Goal: Task Accomplishment & Management: Use online tool/utility

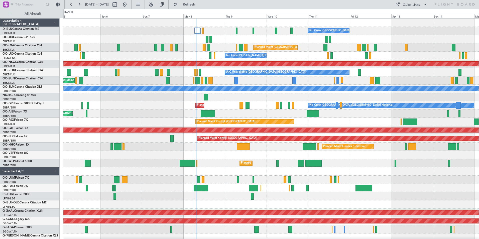
click at [223, 116] on div "No Crew Brussels (Brussels National) No Crew Brussels (Brussels National) AOG M…" at bounding box center [270, 188] width 415 height 339
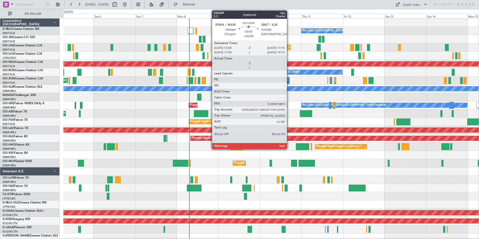
click at [289, 79] on div at bounding box center [288, 80] width 4 height 7
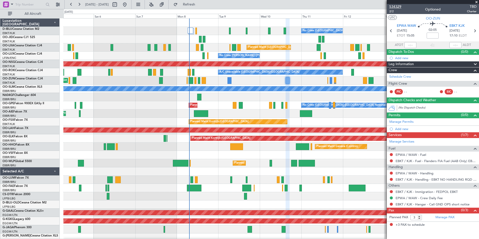
click at [399, 5] on span "534329" at bounding box center [395, 6] width 12 height 5
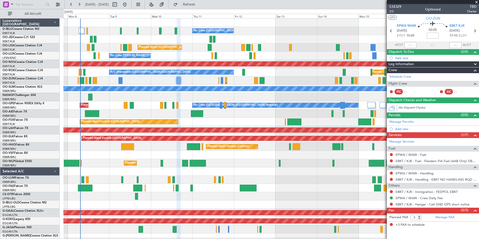
click at [259, 163] on div "No Crew Brussels (Brussels National) Planned Maint Brussels (Brussels National)…" at bounding box center [270, 184] width 415 height 331
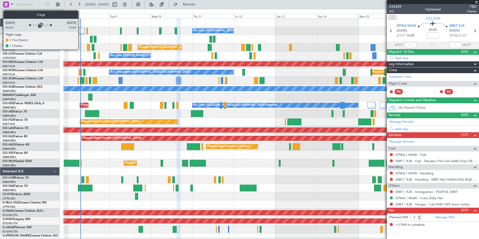
click at [80, 33] on div at bounding box center [82, 31] width 6 height 6
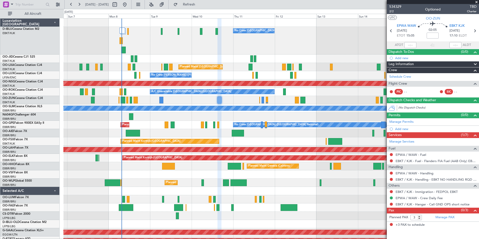
click at [162, 44] on div "No Crew [GEOGRAPHIC_DATA] ([GEOGRAPHIC_DATA] National)" at bounding box center [270, 41] width 415 height 28
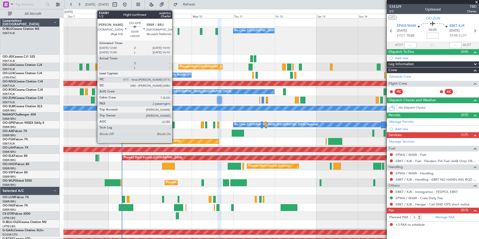
click at [174, 124] on div at bounding box center [173, 125] width 4 height 7
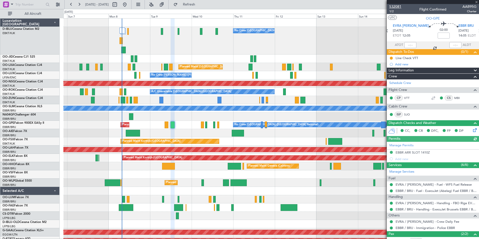
click at [399, 5] on span "532081" at bounding box center [395, 6] width 12 height 5
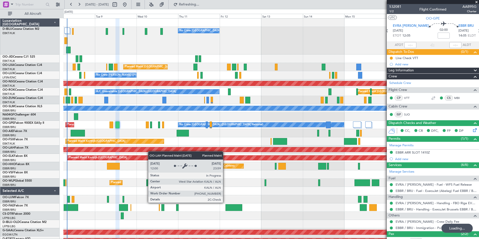
click at [149, 152] on div "No Crew Brussels (Brussels National) Planned Maint Brussels (Brussels National)…" at bounding box center [270, 194] width 415 height 350
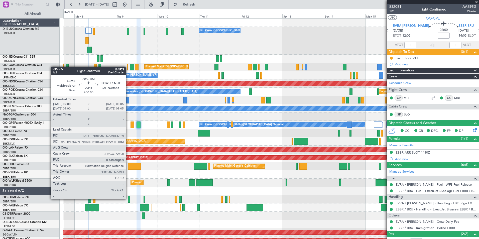
click at [128, 199] on div at bounding box center [129, 199] width 2 height 7
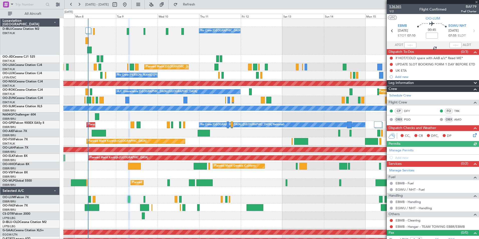
click at [400, 9] on span "536365" at bounding box center [395, 6] width 12 height 5
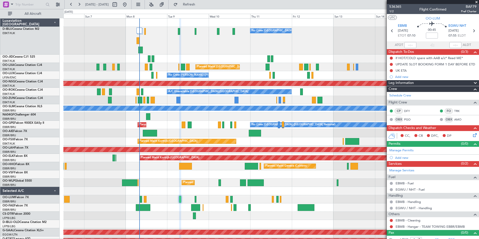
click at [200, 54] on div "No Crew [GEOGRAPHIC_DATA] ([GEOGRAPHIC_DATA] National)" at bounding box center [270, 41] width 415 height 28
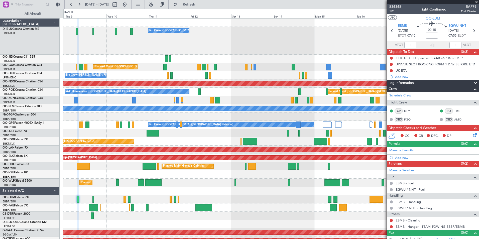
click at [260, 75] on div "No Crew Brussels (Brussels National) Planned Maint Brussels (Brussels National)…" at bounding box center [270, 194] width 415 height 350
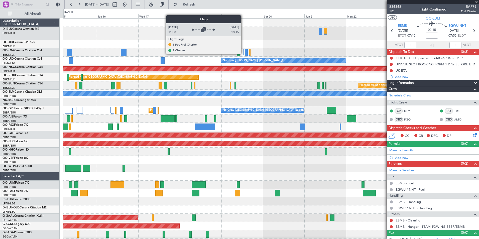
click at [243, 54] on div at bounding box center [242, 52] width 3 height 6
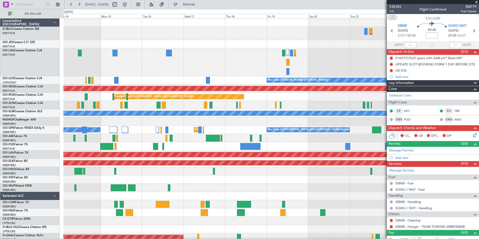
click at [305, 79] on div "A/C Unavailable Brussels (Brussels National) No Crew Brussels (Brussels Nationa…" at bounding box center [270, 196] width 415 height 355
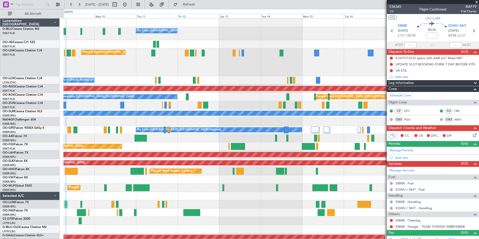
click at [310, 91] on div "No Crew Brussels (Brussels National) Planned Maint Brussels (Brussels National)…" at bounding box center [270, 196] width 415 height 355
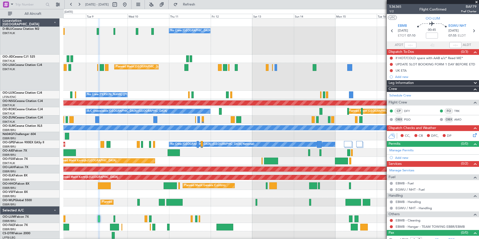
click at [315, 85] on div "Planned Maint [GEOGRAPHIC_DATA] ([GEOGRAPHIC_DATA] National)" at bounding box center [270, 77] width 415 height 28
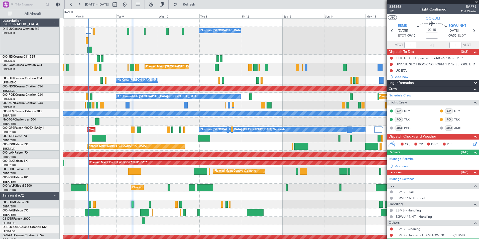
click at [161, 130] on div "No Crew Brussels (Brussels National) Planned Maint Brussels (Brussels National)…" at bounding box center [270, 196] width 415 height 355
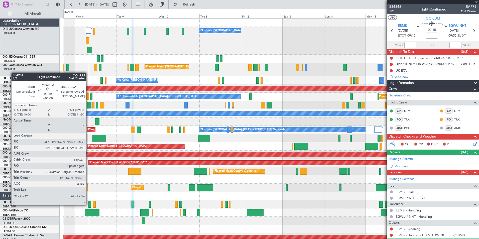
click at [89, 205] on div at bounding box center [89, 204] width 3 height 7
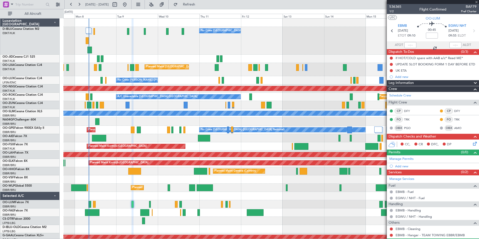
type input "6"
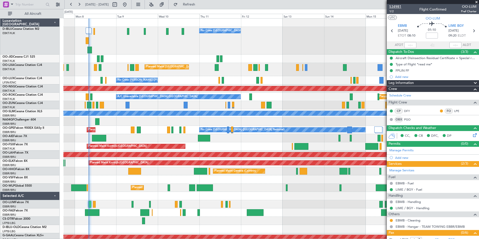
click at [398, 5] on span "534981" at bounding box center [395, 6] width 12 height 5
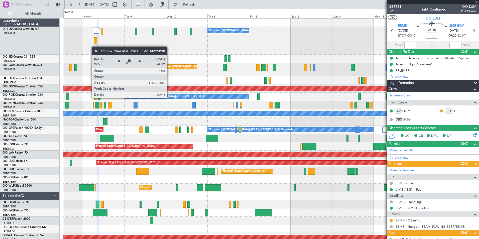
click at [169, 98] on div "A/C Unavailable [GEOGRAPHIC_DATA]-[GEOGRAPHIC_DATA]" at bounding box center [166, 97] width 80 height 8
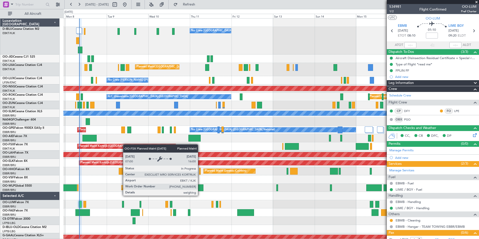
click at [117, 146] on div "No Crew Brussels (Brussels National) Planned Maint Brussels (Brussels National)…" at bounding box center [270, 196] width 415 height 355
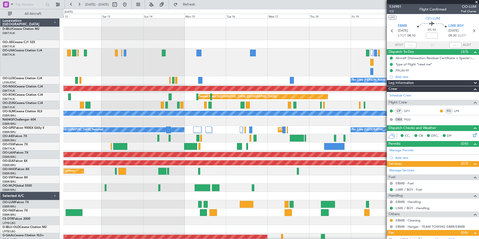
click at [301, 132] on div "No Crew Brussels (Brussels National) Planned Maint Brussels (Brussels National)…" at bounding box center [270, 130] width 415 height 8
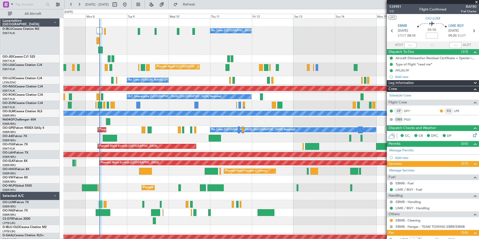
click at [253, 197] on div at bounding box center [270, 196] width 415 height 8
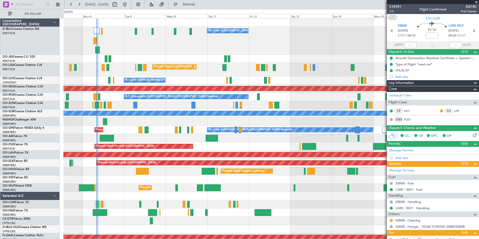
click at [315, 96] on div "Planned Maint Paris (Le Bourget) A/C Unavailable Brussels (Brussels National)" at bounding box center [270, 97] width 415 height 8
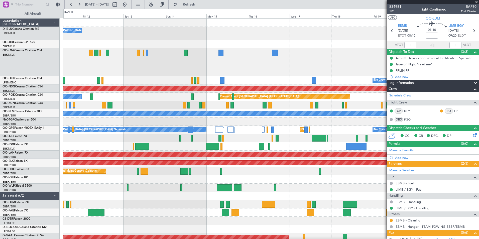
click at [302, 76] on div "Planned Maint [GEOGRAPHIC_DATA] ([GEOGRAPHIC_DATA] National)" at bounding box center [270, 62] width 415 height 28
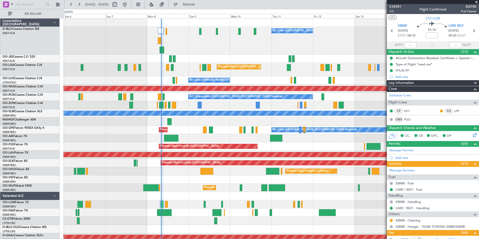
click at [187, 140] on div "No Crew Brussels (Brussels National) No Crew Brussels (Brussels National) AOG M…" at bounding box center [270, 196] width 415 height 355
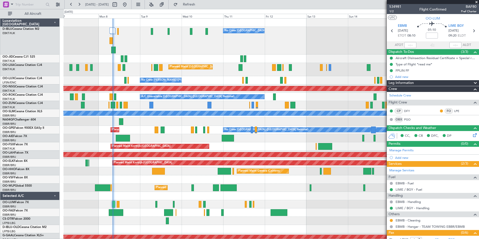
click at [152, 217] on div "No Crew Brussels (Brussels National) Planned Maint Brussels (Brussels National)…" at bounding box center [270, 196] width 415 height 355
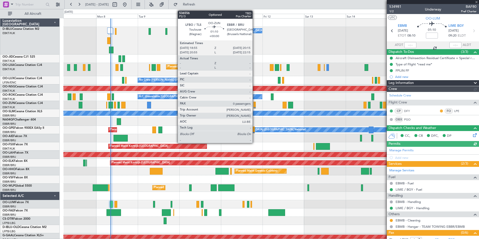
type input "08:13"
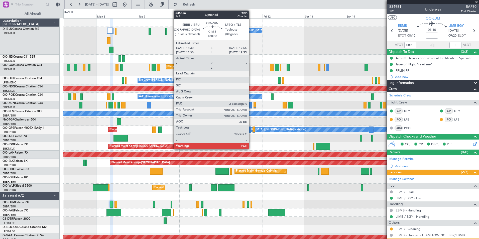
click at [251, 104] on div at bounding box center [250, 105] width 3 height 7
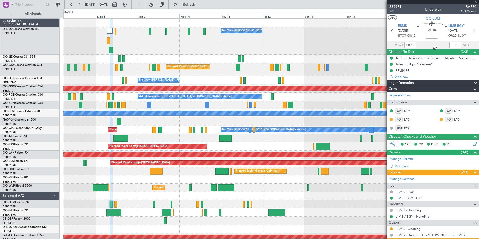
type input "2"
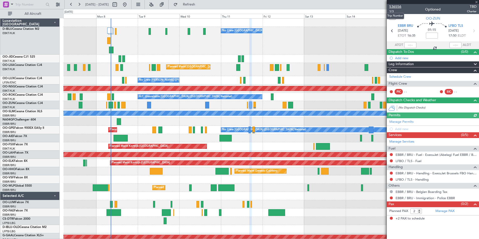
click at [392, 8] on span "536556" at bounding box center [395, 6] width 12 height 5
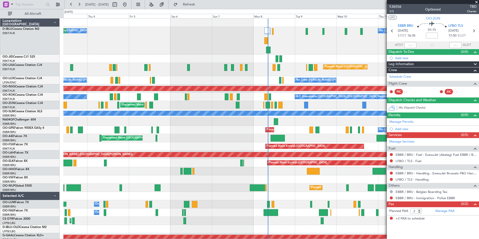
click at [234, 187] on div "Planned Maint Milan (Linate)" at bounding box center [270, 188] width 415 height 8
click at [246, 188] on div "Planned Maint Milan (Linate)" at bounding box center [270, 188] width 415 height 8
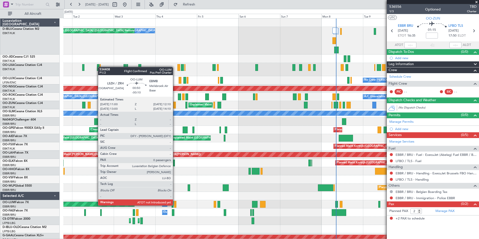
click at [175, 205] on div at bounding box center [175, 204] width 2 height 7
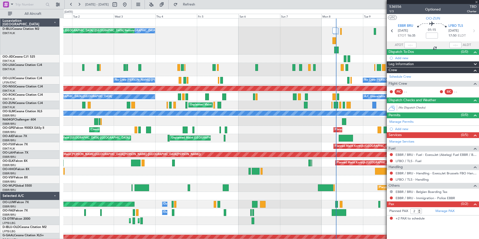
type input "-00:10"
type input "0"
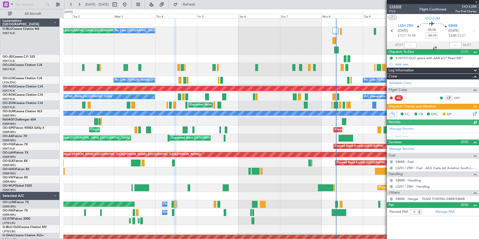
click at [398, 5] on span "534408" at bounding box center [395, 6] width 12 height 5
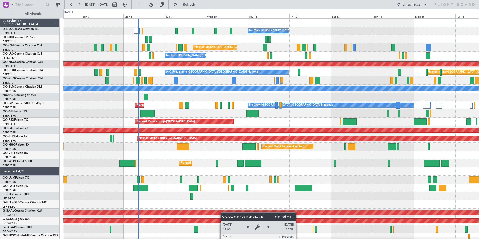
click at [213, 214] on div "No Crew [GEOGRAPHIC_DATA] ([GEOGRAPHIC_DATA] National) Planned Maint [GEOGRAPHI…" at bounding box center [270, 188] width 415 height 339
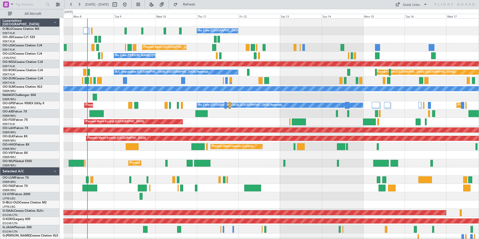
click at [293, 191] on div "No Crew [GEOGRAPHIC_DATA] ([GEOGRAPHIC_DATA] National) Planned Maint [GEOGRAPHI…" at bounding box center [270, 184] width 415 height 331
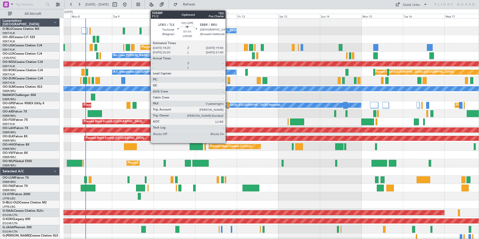
click at [228, 105] on div at bounding box center [228, 105] width 3 height 7
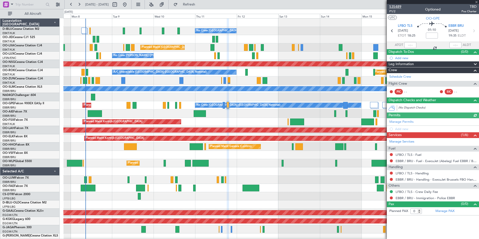
click at [398, 8] on span "535489" at bounding box center [395, 6] width 12 height 5
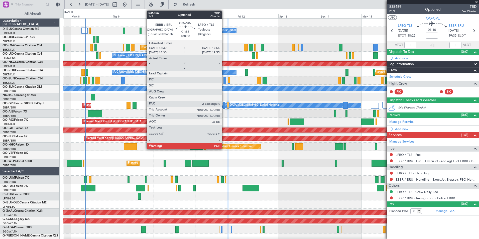
click at [224, 82] on div at bounding box center [225, 80] width 3 height 7
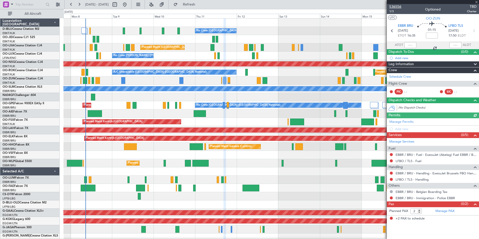
click at [398, 9] on span "536556" at bounding box center [395, 6] width 12 height 5
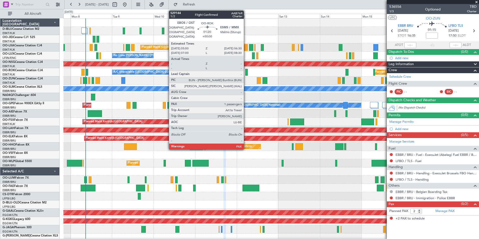
click at [246, 72] on div at bounding box center [246, 72] width 3 height 7
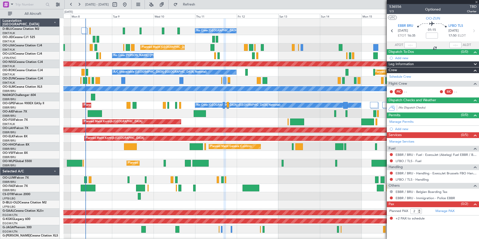
type input "1"
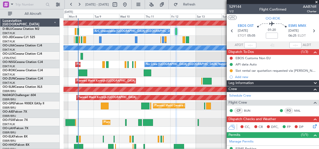
scroll to position [43, 0]
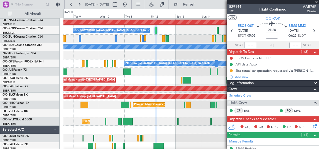
click at [156, 115] on div at bounding box center [190, 113] width 255 height 8
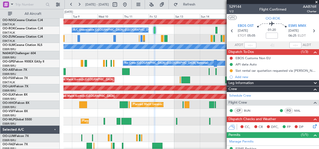
scroll to position [42, 0]
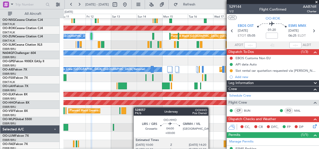
click at [126, 108] on div "Planned Maint Geneva (Cointrin)" at bounding box center [190, 111] width 255 height 8
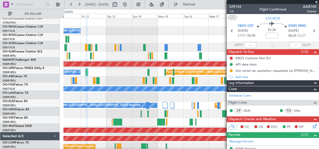
scroll to position [0, 0]
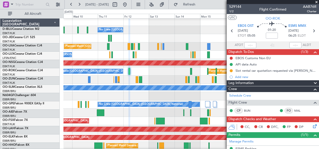
click at [139, 94] on div at bounding box center [190, 96] width 255 height 8
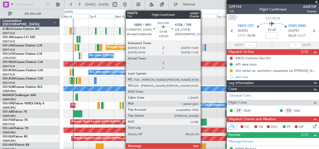
click at [203, 123] on div at bounding box center [202, 122] width 9 height 7
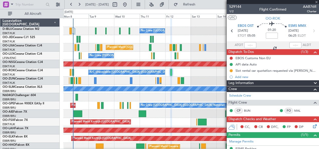
type input "+00:20"
type input "2"
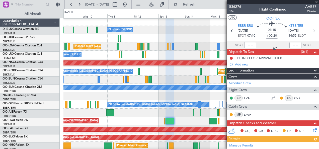
scroll to position [2, 0]
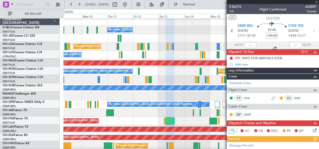
click at [175, 112] on div at bounding box center [190, 113] width 255 height 8
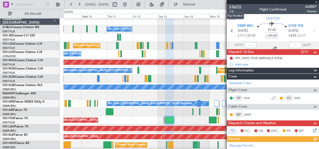
click at [238, 7] on span "536276" at bounding box center [235, 6] width 12 height 5
